Goal: Information Seeking & Learning: Find specific page/section

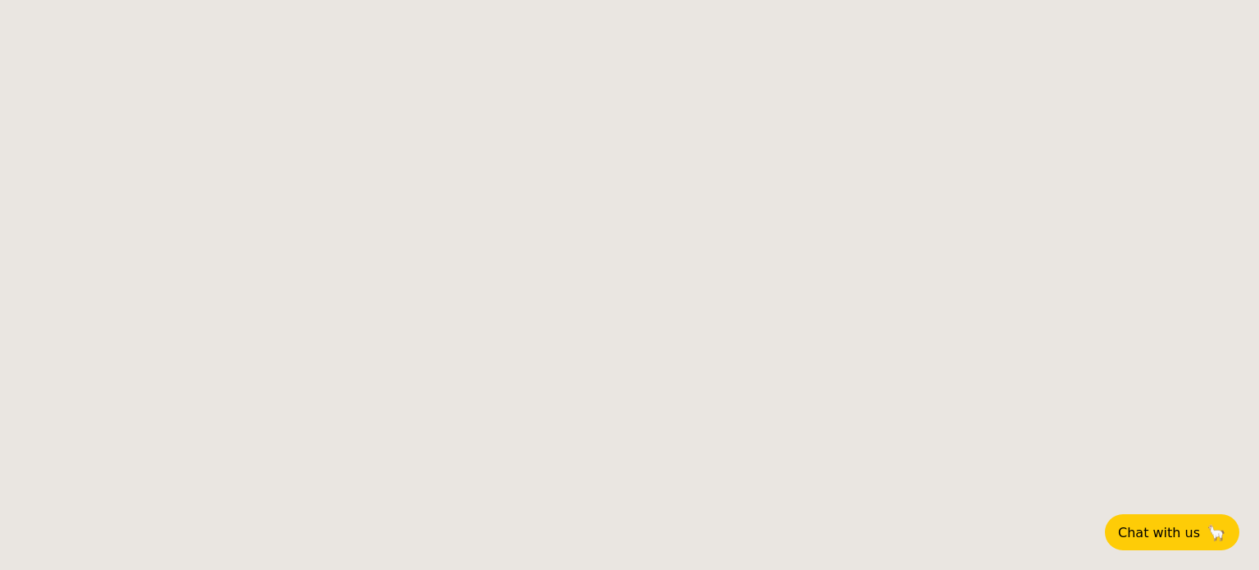
select select
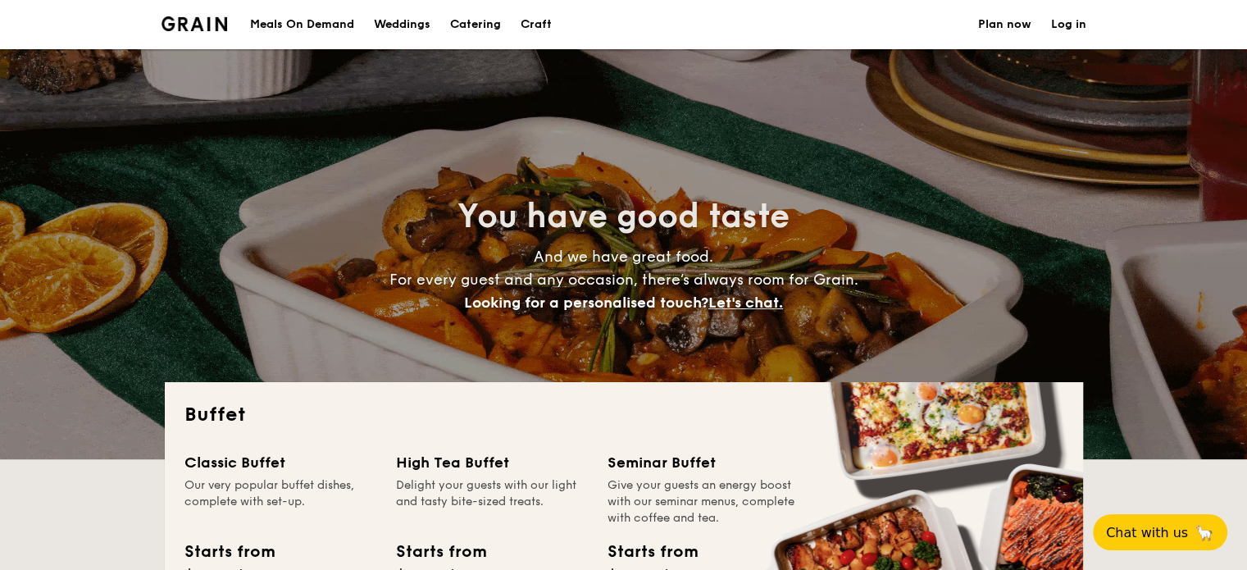
click at [342, 20] on div "Meals On Demand" at bounding box center [302, 24] width 104 height 49
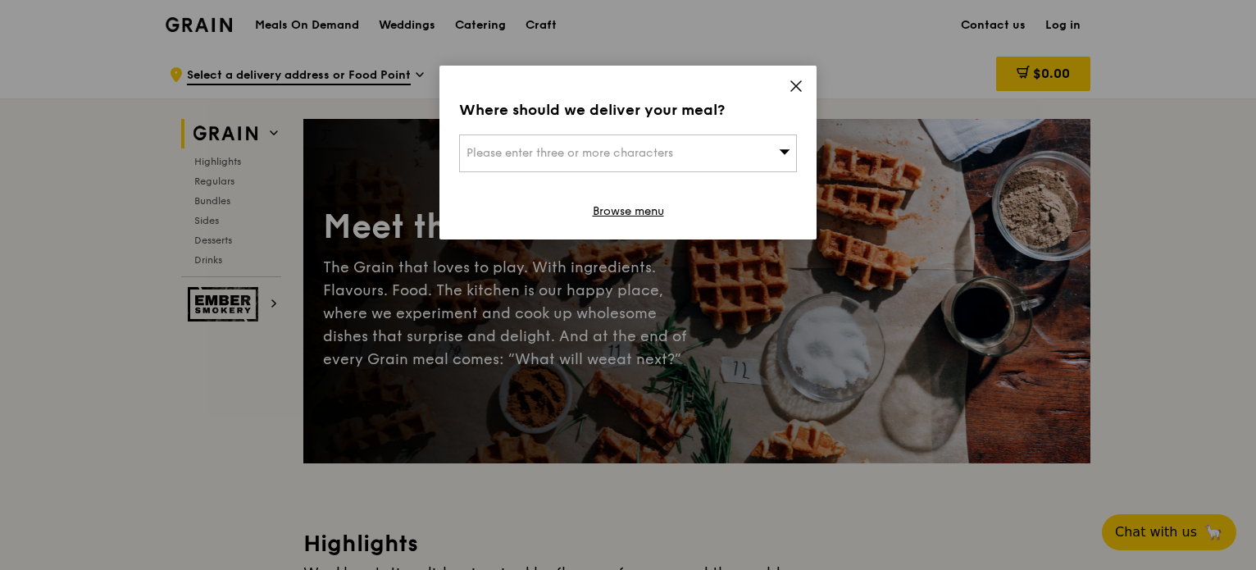
click at [793, 88] on icon at bounding box center [796, 86] width 10 height 10
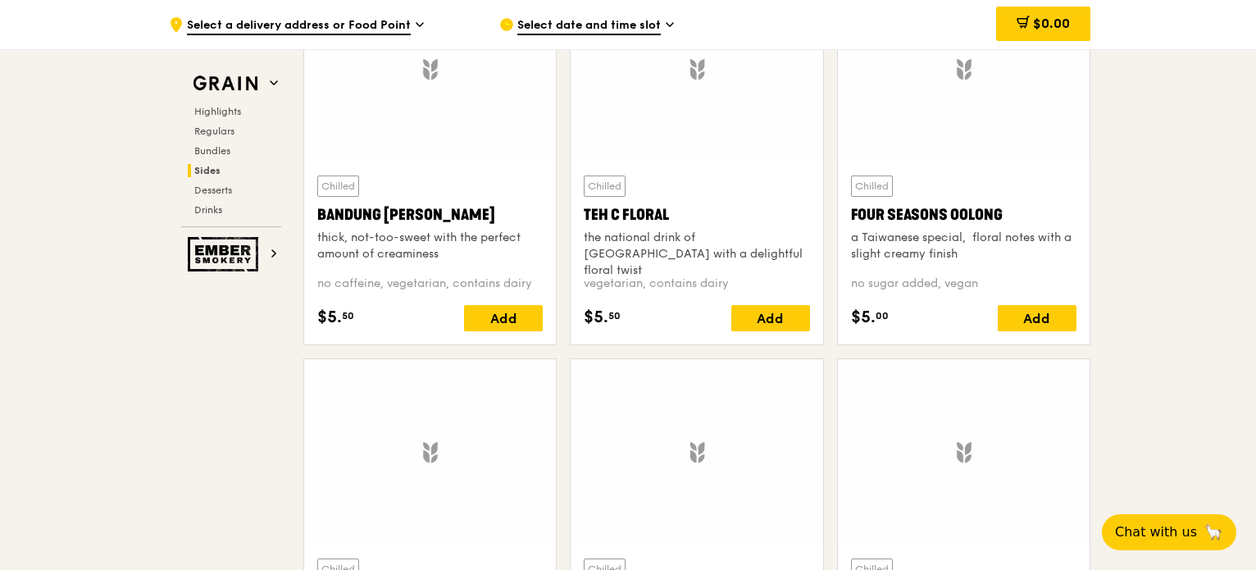
scroll to position [6947, 0]
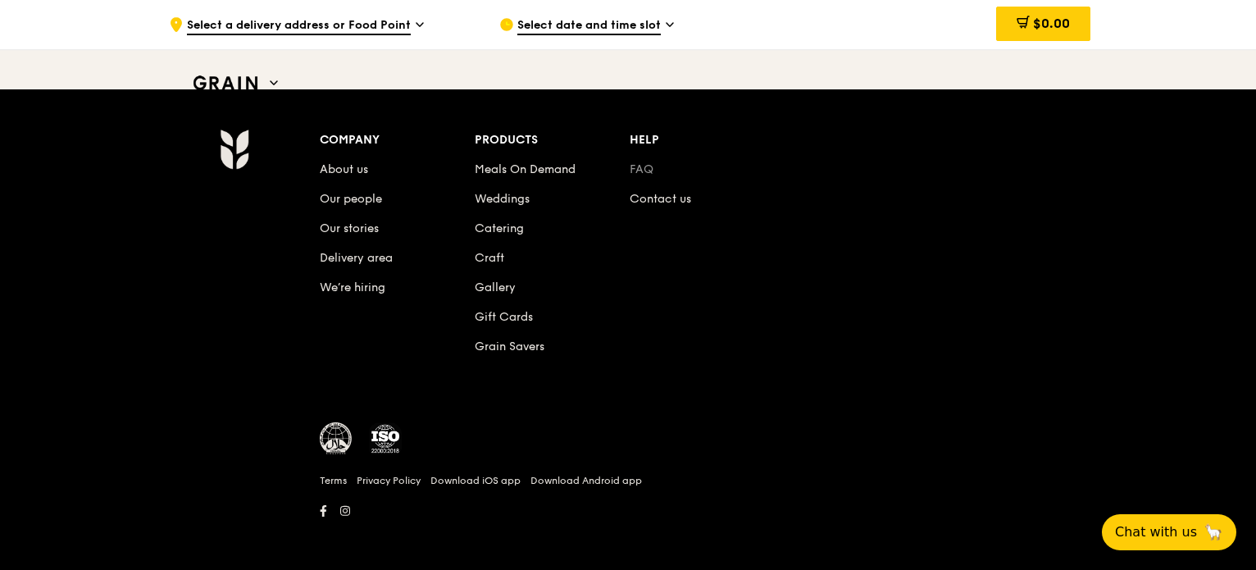
click at [647, 162] on link "FAQ" at bounding box center [642, 169] width 24 height 14
